Goal: Navigation & Orientation: Find specific page/section

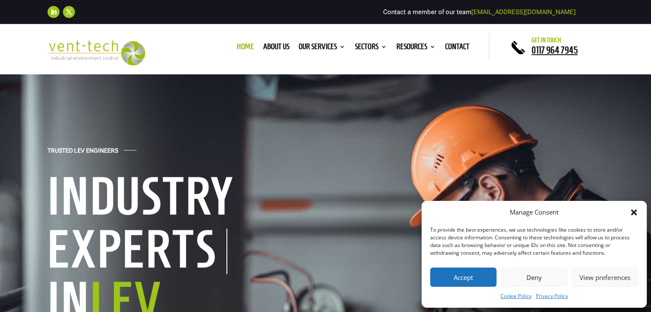
click at [480, 285] on button "Accept" at bounding box center [463, 277] width 66 height 19
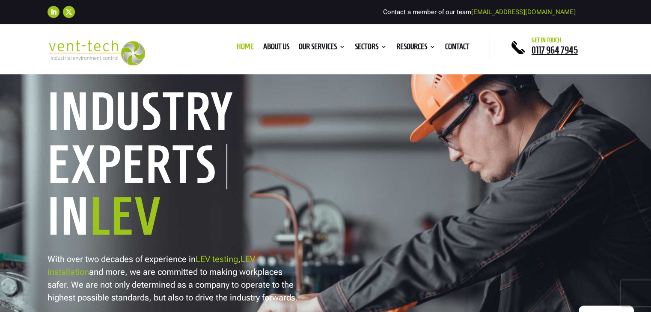
scroll to position [86, 0]
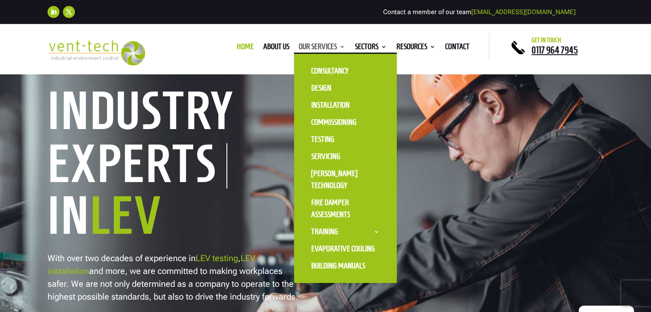
click at [309, 45] on link "Our Services" at bounding box center [322, 48] width 47 height 9
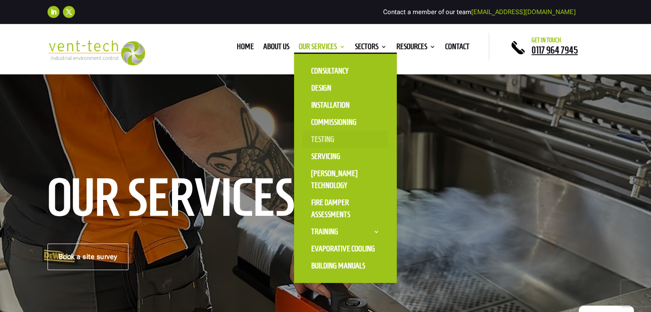
click at [330, 141] on link "Testing" at bounding box center [346, 139] width 86 height 17
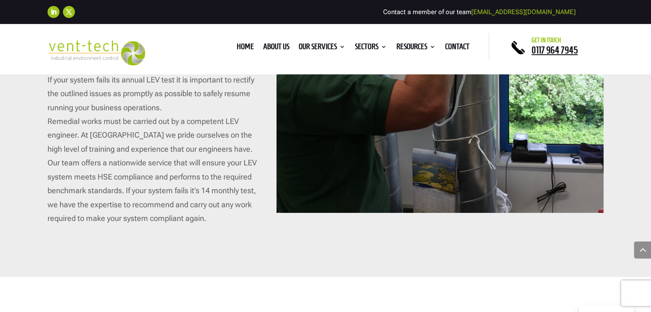
scroll to position [3466, 0]
